Goal: Communication & Community: Answer question/provide support

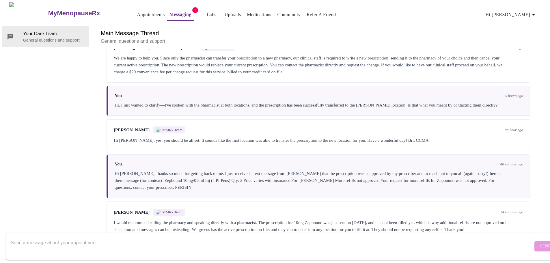
scroll to position [2006, 0]
